Goal: Task Accomplishment & Management: Manage account settings

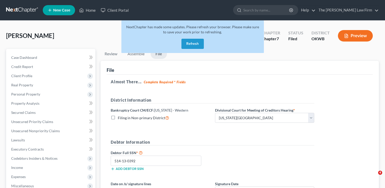
select select "0"
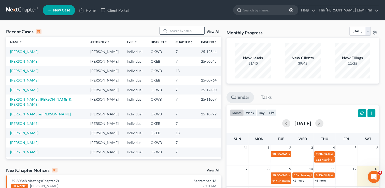
click at [192, 29] on input "search" at bounding box center [187, 30] width 36 height 7
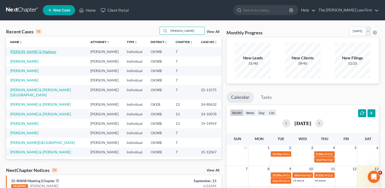
type input "williams"
click at [44, 50] on link "Williams, Kevin & Madison" at bounding box center [33, 51] width 46 height 4
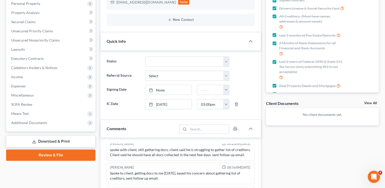
scroll to position [102, 0]
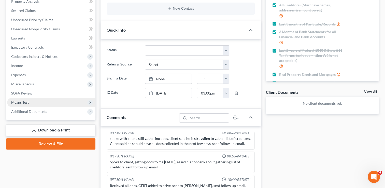
click at [32, 102] on span "Means Test" at bounding box center [51, 102] width 88 height 9
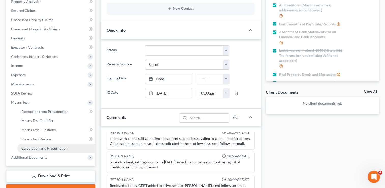
click at [42, 149] on span "Calculation and Presumption" at bounding box center [44, 148] width 46 height 4
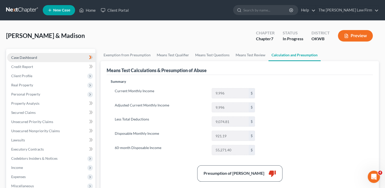
click at [41, 57] on link "Case Dashboard" at bounding box center [51, 57] width 88 height 9
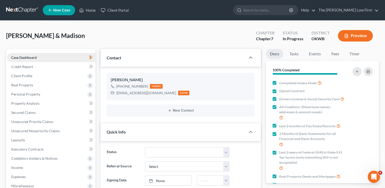
scroll to position [112, 0]
click at [37, 77] on span "Client Profile" at bounding box center [51, 75] width 88 height 9
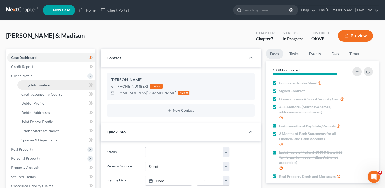
click at [54, 84] on link "Filing Information" at bounding box center [56, 84] width 78 height 9
select select "1"
select select "0"
select select "37"
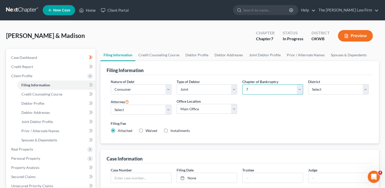
click at [266, 90] on select "Select 7 11 12 13" at bounding box center [272, 89] width 61 height 10
select select "3"
click at [242, 84] on select "Select 7 11 12 13" at bounding box center [272, 89] width 61 height 10
click at [246, 125] on label "Filing Fee" at bounding box center [240, 123] width 258 height 5
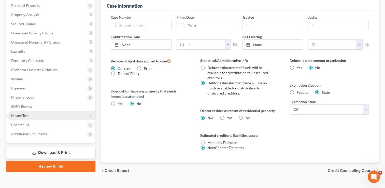
click at [28, 115] on span "Means Test" at bounding box center [20, 115] width 18 height 4
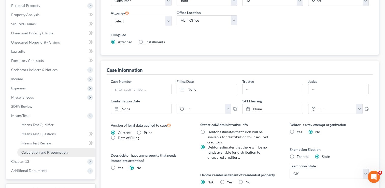
click at [45, 151] on span "Calculation and Presumption" at bounding box center [44, 152] width 46 height 4
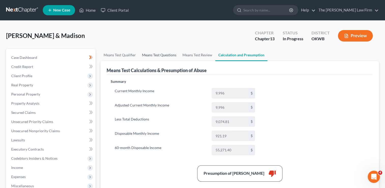
click at [163, 54] on link "Means Test Questions" at bounding box center [159, 55] width 40 height 12
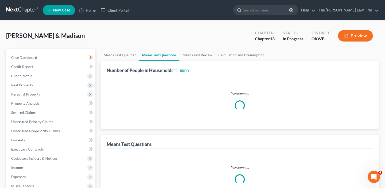
select select "0"
select select "60"
select select "1"
select select "60"
select select "1"
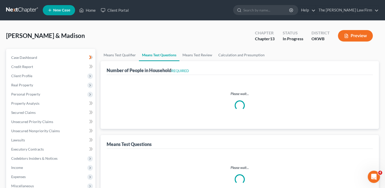
select select "60"
select select "4"
select select "2"
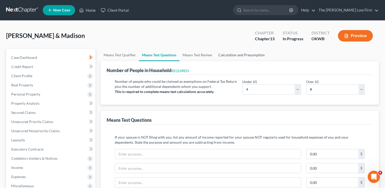
click at [240, 55] on link "Calculation and Presumption" at bounding box center [241, 55] width 52 height 12
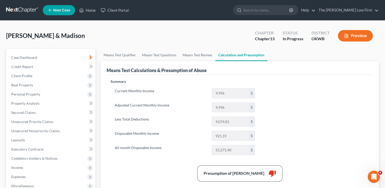
scroll to position [127, 0]
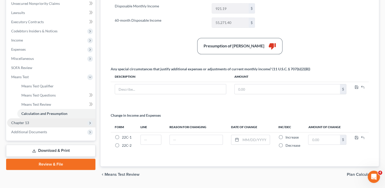
drag, startPoint x: 15, startPoint y: 123, endPoint x: 25, endPoint y: 124, distance: 10.2
click at [15, 123] on span "Chapter 13" at bounding box center [20, 122] width 18 height 4
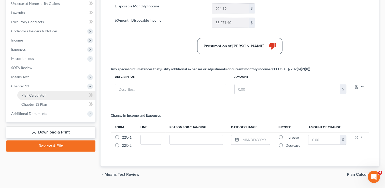
click at [49, 94] on link "Plan Calculator" at bounding box center [56, 95] width 78 height 9
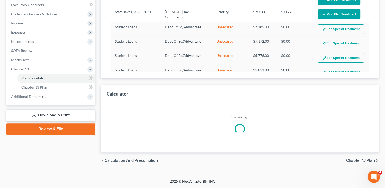
select select "59"
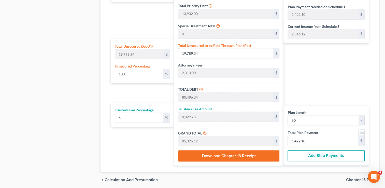
scroll to position [296, 0]
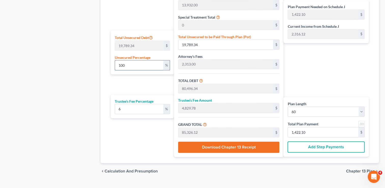
click at [130, 62] on input "100" at bounding box center [139, 65] width 48 height 10
type input "10"
type input "1,978.93"
type input "62,685.93"
type input "3,761.15"
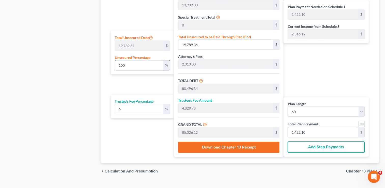
type input "66,447.09"
type input "1,107.45"
type input "1"
type input "197.89"
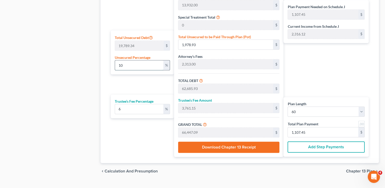
type input "60,904.89"
type input "3,654.29"
type input "64,559.18"
type input "1,075.98"
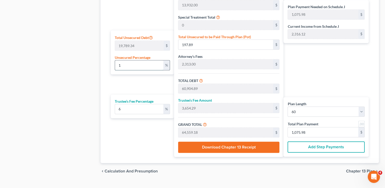
type input "60,707.00"
type input "3,642.42"
type input "64,349.42"
type input "1,072.49"
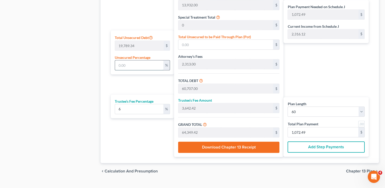
type input "8"
type input "1,583.14"
type input "62,290.14"
type input "3,737.40"
type input "66,027.55"
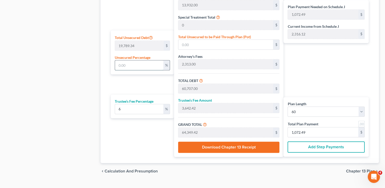
type input "1,100.45"
type input "80"
type input "15,831.47"
type input "76,538.47"
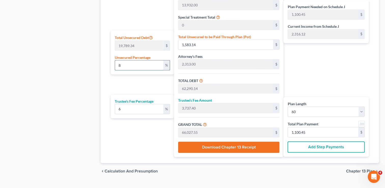
type input "4,592.30"
type input "81,130.78"
type input "1,352.17"
type input "80"
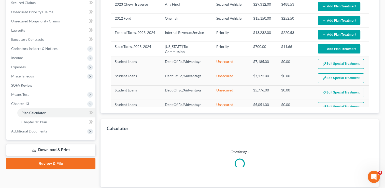
scroll to position [144, 0]
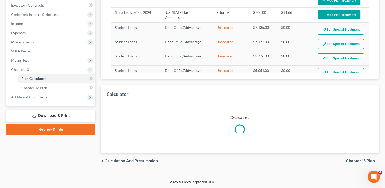
select select "59"
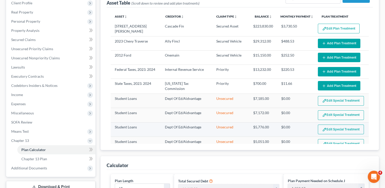
scroll to position [42, 0]
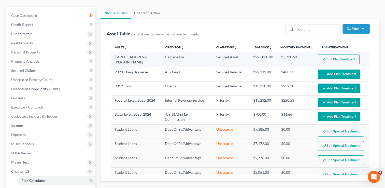
click at [334, 59] on button "Edit Plan Treatment" at bounding box center [339, 59] width 42 height 10
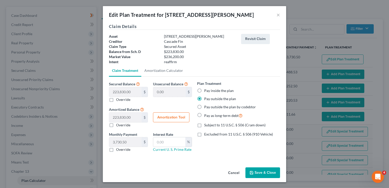
click at [116, 149] on label "Override" at bounding box center [123, 149] width 14 height 5
click at [118, 149] on input "Override" at bounding box center [119, 148] width 3 height 3
checkbox input "true"
click at [263, 171] on button "Save & Close" at bounding box center [262, 172] width 35 height 11
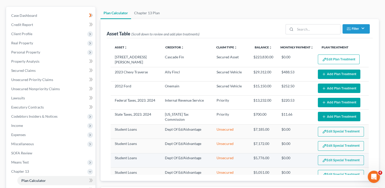
select select "59"
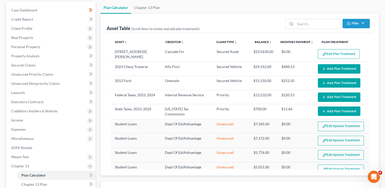
scroll to position [77, 0]
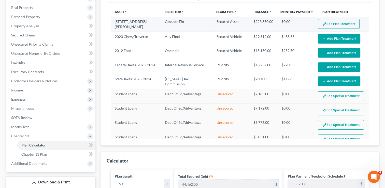
click at [331, 24] on button "Edit Plan Treatment" at bounding box center [339, 24] width 42 height 10
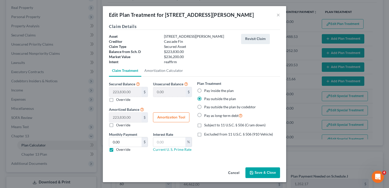
click at [116, 149] on label "Override" at bounding box center [123, 149] width 14 height 5
click at [118, 149] on input "Override" at bounding box center [119, 148] width 3 height 3
checkbox input "false"
click at [266, 171] on button "Save & Close" at bounding box center [262, 172] width 35 height 11
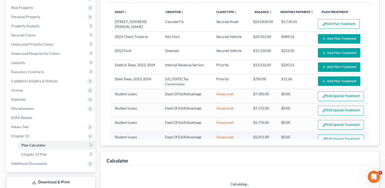
select select "59"
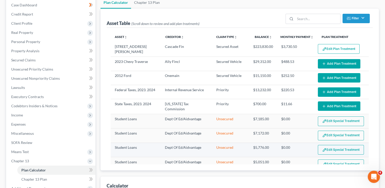
scroll to position [52, 0]
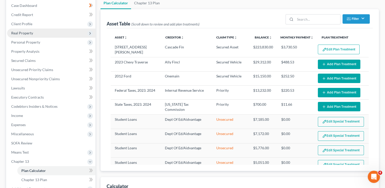
click at [38, 32] on span "Real Property" at bounding box center [51, 32] width 88 height 9
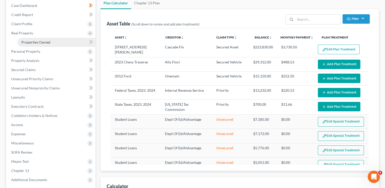
click at [48, 40] on span "Properties Owned" at bounding box center [35, 42] width 29 height 4
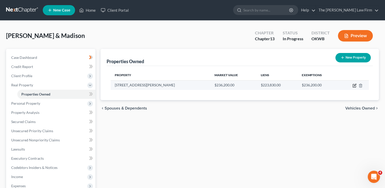
click at [353, 86] on icon "button" at bounding box center [354, 85] width 2 height 2
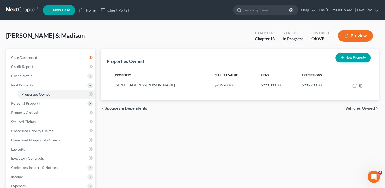
select select "37"
select select "2"
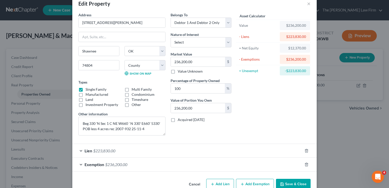
scroll to position [22, 0]
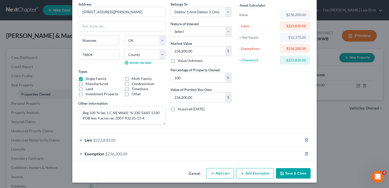
click at [134, 141] on div "Lien $223,830.00" at bounding box center [187, 139] width 230 height 13
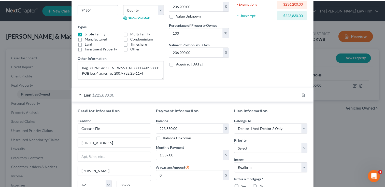
scroll to position [0, 0]
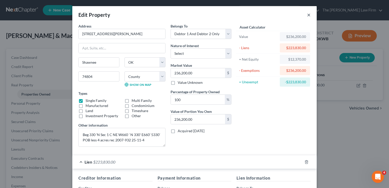
click at [307, 14] on button "×" at bounding box center [309, 15] width 4 height 6
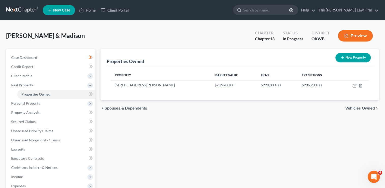
scroll to position [100, 0]
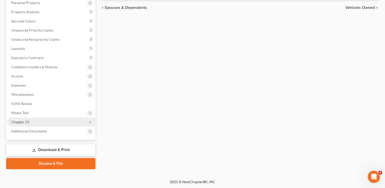
click at [33, 119] on span "Chapter 13" at bounding box center [51, 121] width 88 height 9
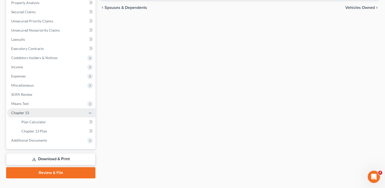
scroll to position [91, 0]
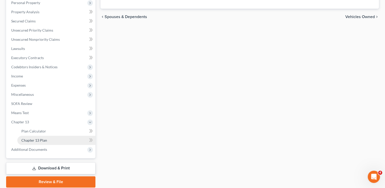
click at [38, 140] on span "Chapter 13 Plan" at bounding box center [34, 140] width 26 height 4
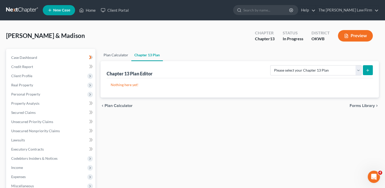
click at [118, 52] on link "Plan Calculator" at bounding box center [115, 55] width 31 height 12
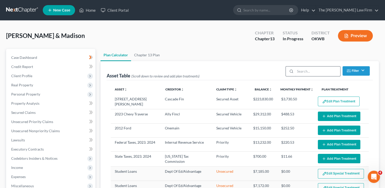
select select "59"
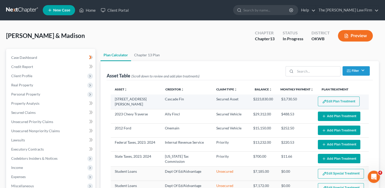
click at [335, 103] on button "Edit Plan Treatment" at bounding box center [339, 101] width 42 height 10
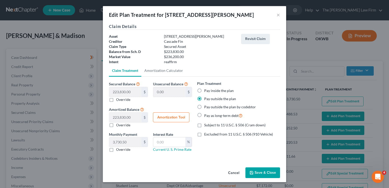
click at [116, 148] on label "Override" at bounding box center [123, 149] width 14 height 5
click at [118, 148] on input "Override" at bounding box center [119, 148] width 3 height 3
checkbox input "true"
click at [257, 171] on button "Save & Close" at bounding box center [262, 172] width 35 height 11
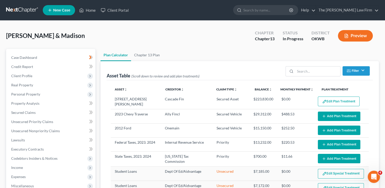
select select "59"
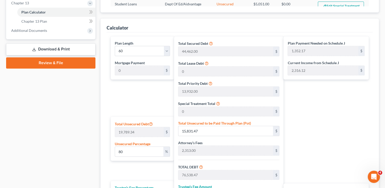
scroll to position [229, 0]
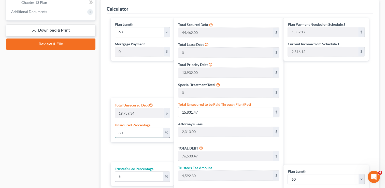
click at [133, 132] on input "80" at bounding box center [139, 133] width 48 height 10
drag, startPoint x: 131, startPoint y: 131, endPoint x: 104, endPoint y: 132, distance: 27.0
click at [107, 132] on div "Plan Length 1 2 3 4 5 6 7 8 9 10 11 12 13 14 15 16 17 18 19 20 21 22 23 24 25 2…" at bounding box center [240, 121] width 266 height 217
type input "5"
type input "989.46"
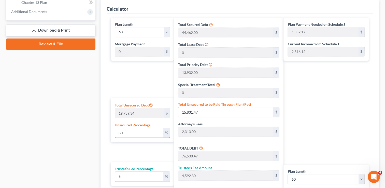
type input "61,696.46"
type input "3,701.78"
type input "65,398.25"
type input "1,089.97"
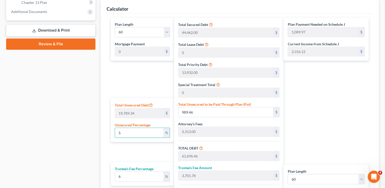
type input "50"
type input "9,894.67"
type input "70,601.67"
type input "4,236.10"
type input "74,837.77"
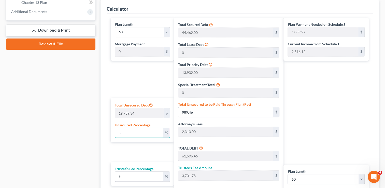
type input "1,247.29"
click at [104, 132] on div "Calculator Plan Length 1 2 3 4 5 6 7 8 9 10 11 12 13 14 15 16 17 18 19 20 21 22…" at bounding box center [239, 115] width 278 height 230
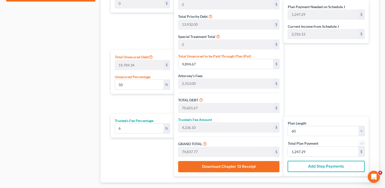
scroll to position [280, 0]
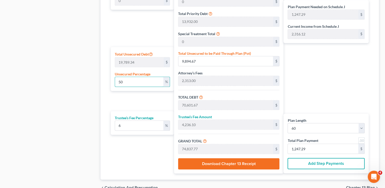
drag, startPoint x: 125, startPoint y: 80, endPoint x: 110, endPoint y: 80, distance: 14.5
click at [111, 80] on div "Total Unsecured Debt 19,789.34 $ Unsecured Percentage 50 %" at bounding box center [142, 69] width 63 height 44
type input "0"
type input "60,707.00"
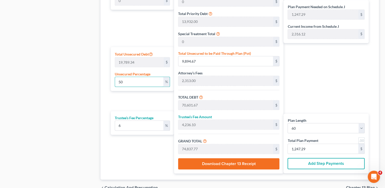
type input "3,642.42"
type input "64,349.42"
type input "1,072.49"
click at [124, 81] on input "0" at bounding box center [139, 82] width 48 height 10
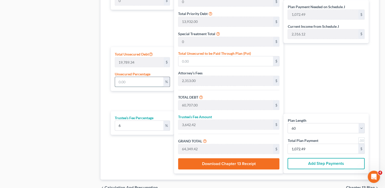
type input "5"
type input "989.46"
type input "61,696.46"
type input "3,701.78"
type input "65,398.25"
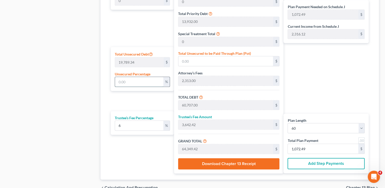
type input "1,089.97"
type input "50"
type input "9,894.67"
type input "70,601.67"
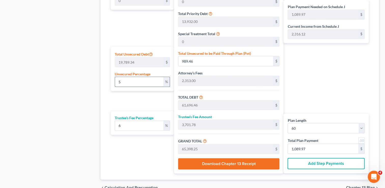
type input "4,236.10"
type input "74,837.77"
type input "1,247.29"
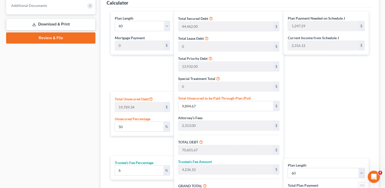
scroll to position [229, 0]
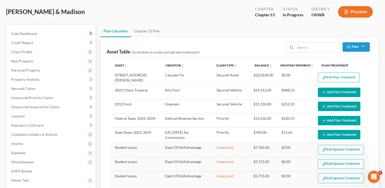
scroll to position [127, 0]
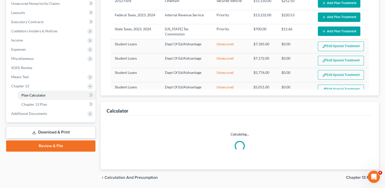
select select "59"
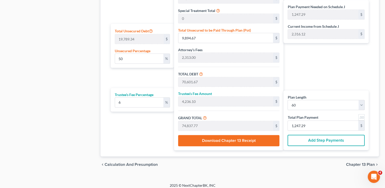
scroll to position [306, 0]
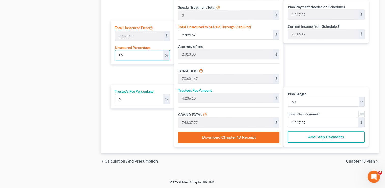
drag, startPoint x: 119, startPoint y: 53, endPoint x: 91, endPoint y: 53, distance: 28.2
type input "0"
type input "60,707.00"
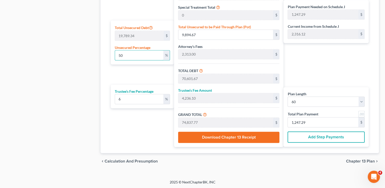
type input "3,642.42"
type input "64,349.42"
type input "1,072.49"
type input "0"
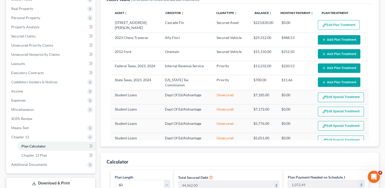
scroll to position [76, 0]
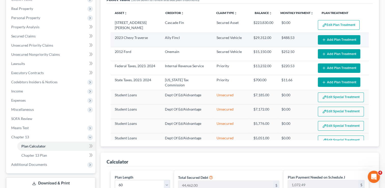
click at [332, 38] on button "Add Plan Treatment" at bounding box center [339, 39] width 42 height 9
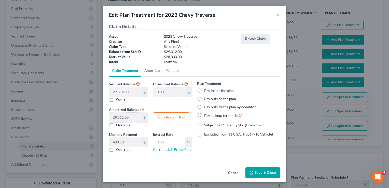
click at [204, 91] on label "Pay inside the plan" at bounding box center [218, 90] width 29 height 5
click at [206, 91] on input "Pay inside the plan" at bounding box center [207, 89] width 3 height 3
radio input "true"
click at [204, 98] on label "Pay outside the plan" at bounding box center [220, 98] width 32 height 5
click at [206, 98] on input "Pay outside the plan" at bounding box center [207, 97] width 3 height 3
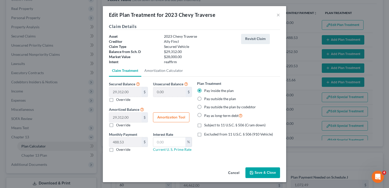
radio input "true"
click at [258, 171] on button "Save & Close" at bounding box center [262, 172] width 35 height 11
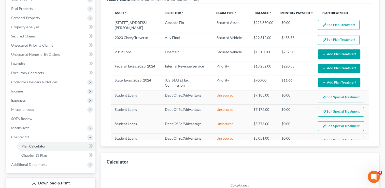
select select "59"
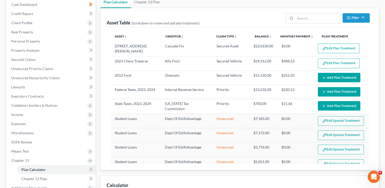
scroll to position [52, 0]
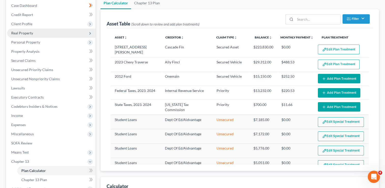
click at [35, 33] on span "Real Property" at bounding box center [51, 32] width 88 height 9
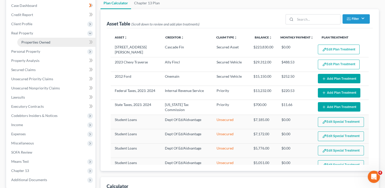
click at [52, 40] on link "Properties Owned" at bounding box center [56, 42] width 78 height 9
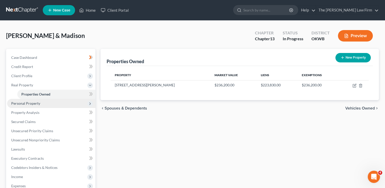
click at [29, 103] on span "Personal Property" at bounding box center [25, 103] width 29 height 4
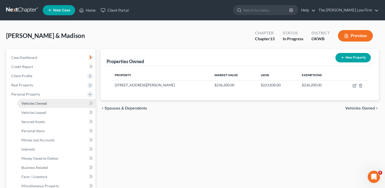
click at [51, 102] on link "Vehicles Owned" at bounding box center [56, 103] width 78 height 9
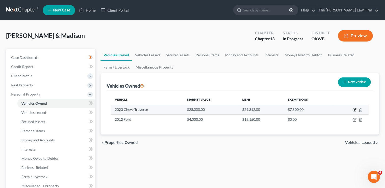
click at [354, 110] on icon "button" at bounding box center [354, 110] width 4 height 4
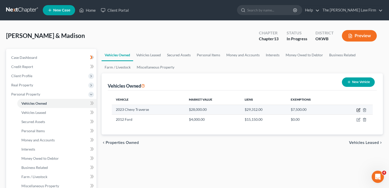
select select "0"
select select "3"
select select "2"
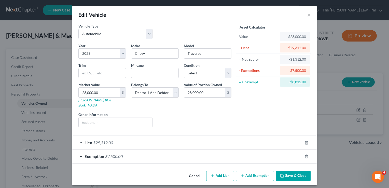
click at [144, 136] on div "Lien $29,312.00" at bounding box center [187, 142] width 230 height 13
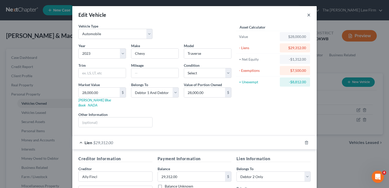
click at [308, 15] on button "×" at bounding box center [309, 15] width 4 height 6
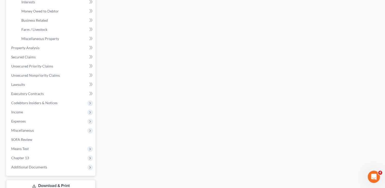
scroll to position [183, 0]
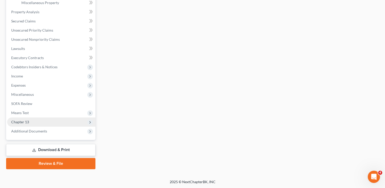
click at [29, 120] on span "Chapter 13" at bounding box center [51, 121] width 88 height 9
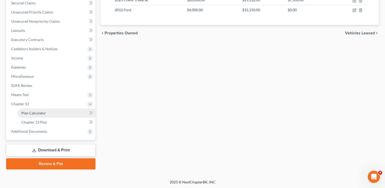
click at [46, 111] on link "Plan Calculator" at bounding box center [56, 112] width 78 height 9
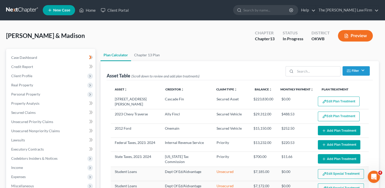
select select "59"
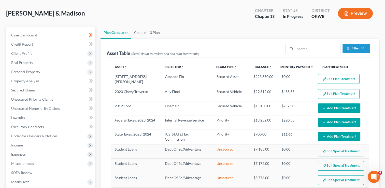
scroll to position [25, 0]
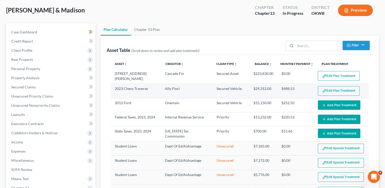
click at [330, 89] on button "Edit Plan Treatment" at bounding box center [339, 91] width 42 height 10
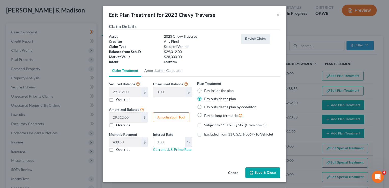
click at [204, 90] on label "Pay inside the plan" at bounding box center [218, 90] width 29 height 5
click at [206, 90] on input "Pay inside the plan" at bounding box center [207, 89] width 3 height 3
radio input "true"
click at [266, 170] on button "Save & Close" at bounding box center [262, 172] width 35 height 11
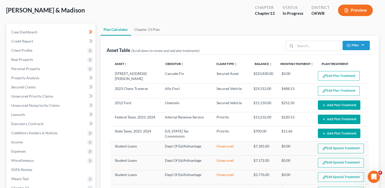
select select "59"
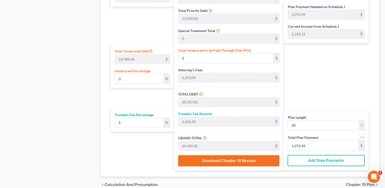
scroll to position [255, 0]
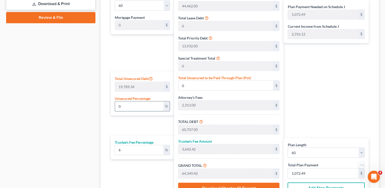
click at [125, 103] on input "0" at bounding box center [139, 106] width 48 height 10
type input "1"
type input "197.89"
type input "60,904.89"
type input "3,654.29"
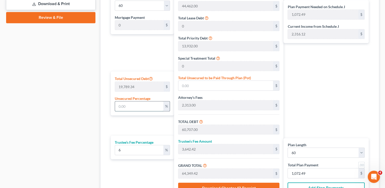
type input "64,559.18"
type input "1,075.98"
type input "10"
type input "1,978.93"
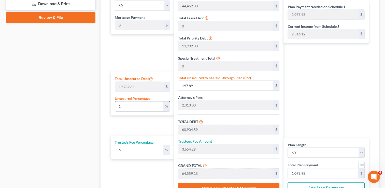
type input "62,685.93"
type input "3,761.15"
type input "66,447.09"
type input "1,107.45"
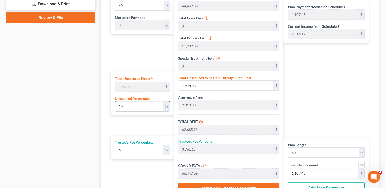
type input "100"
type input "19,789.34"
type input "80,496.34"
type input "4,829.78"
type input "85,326.12"
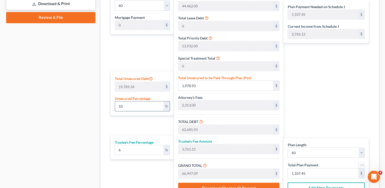
type input "1,422.10"
type input "100"
click at [89, 108] on div "Case Dashboard Payments Invoices Payments Payments Credit Report Client Profile" at bounding box center [51, 7] width 94 height 426
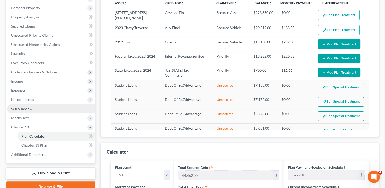
scroll to position [77, 0]
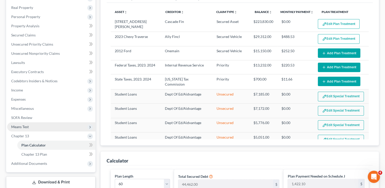
click at [28, 126] on span "Means Test" at bounding box center [20, 126] width 18 height 4
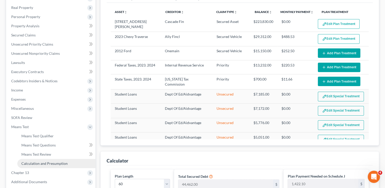
click at [51, 161] on span "Calculation and Presumption" at bounding box center [44, 163] width 46 height 4
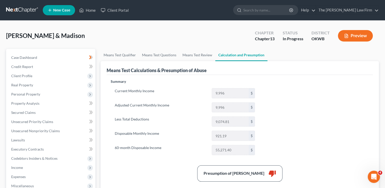
click at [22, 8] on link at bounding box center [22, 10] width 33 height 9
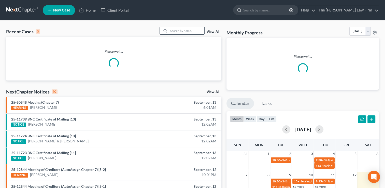
click at [194, 29] on input "search" at bounding box center [187, 30] width 36 height 7
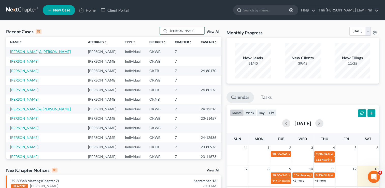
type input "[PERSON_NAME]"
click at [29, 52] on link "[PERSON_NAME] & [PERSON_NAME]" at bounding box center [40, 51] width 61 height 4
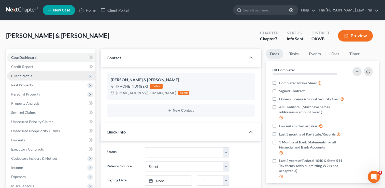
click at [32, 75] on span "Client Profile" at bounding box center [51, 75] width 88 height 9
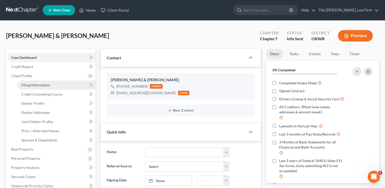
click at [54, 86] on link "Filing Information" at bounding box center [56, 84] width 78 height 9
select select "1"
select select "0"
select select "37"
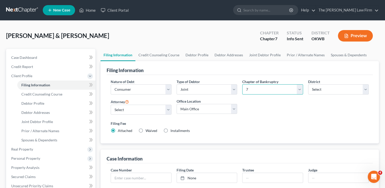
click at [284, 86] on select "Select 7 11 12 13" at bounding box center [272, 89] width 61 height 10
select select "3"
click at [242, 84] on select "Select 7 11 12 13" at bounding box center [272, 89] width 61 height 10
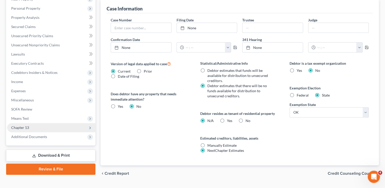
scroll to position [153, 0]
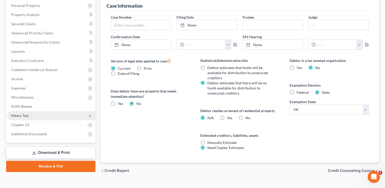
click at [31, 115] on span "Means Test" at bounding box center [51, 115] width 88 height 9
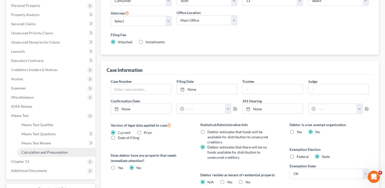
click at [44, 153] on span "Calculation and Presumption" at bounding box center [44, 152] width 46 height 4
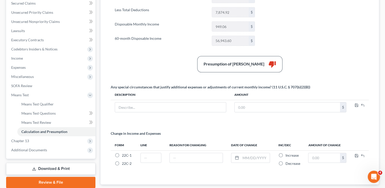
scroll to position [127, 0]
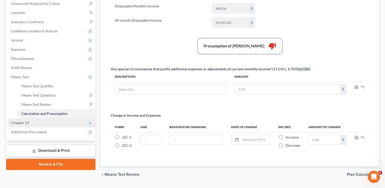
click at [21, 123] on span "Chapter 13" at bounding box center [20, 122] width 18 height 4
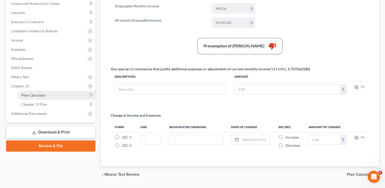
click at [40, 95] on span "Plan Calculator" at bounding box center [33, 95] width 25 height 4
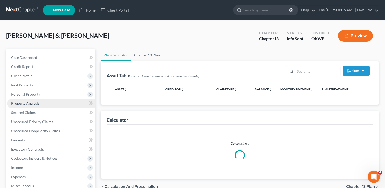
select select "59"
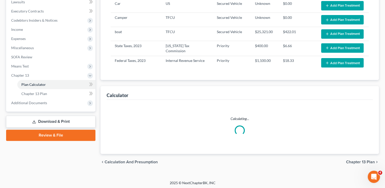
select select "59"
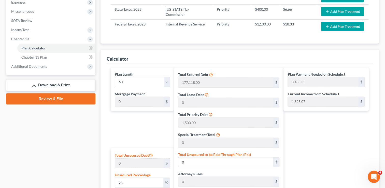
scroll to position [189, 0]
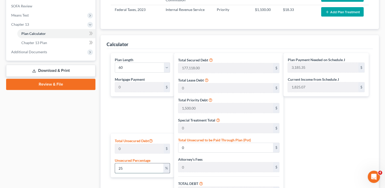
click at [128, 163] on input "25" at bounding box center [139, 168] width 48 height 10
type input "2"
type input "100"
click at [89, 152] on div "Case Dashboard Payments Invoices Payments Payments Credit Report Client Profile" at bounding box center [51, 71] width 94 height 422
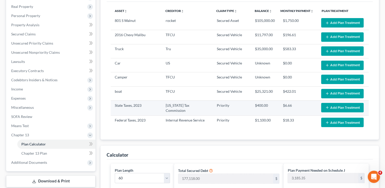
scroll to position [62, 0]
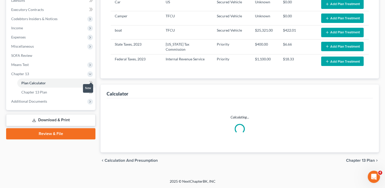
select select "59"
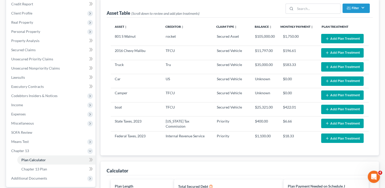
scroll to position [51, 0]
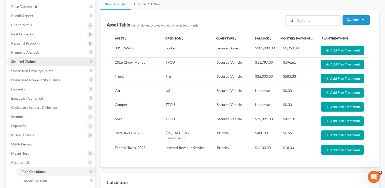
click at [33, 62] on span "Secured Claims" at bounding box center [23, 61] width 24 height 4
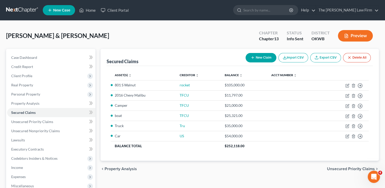
click at [15, 9] on link at bounding box center [22, 10] width 33 height 9
